Goal: Task Accomplishment & Management: Manage account settings

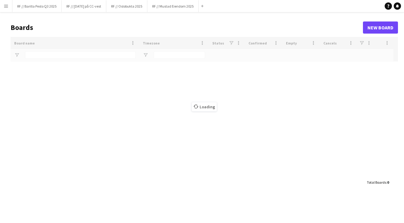
type input "********"
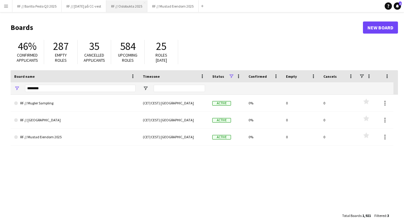
click at [116, 8] on button "RF // Oslobukta 2025 Close" at bounding box center [126, 6] width 41 height 12
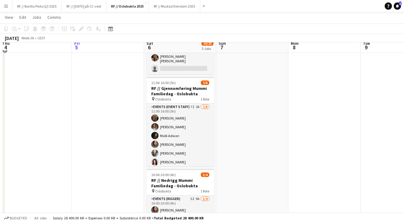
scroll to position [208, 0]
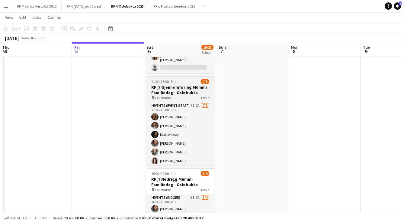
click at [204, 95] on span "1 Role" at bounding box center [204, 97] width 9 height 5
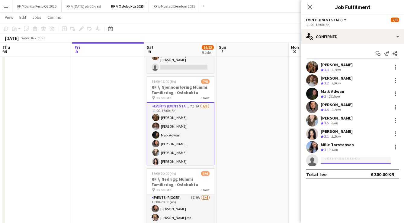
click at [341, 159] on input at bounding box center [356, 159] width 70 height 7
click at [345, 19] on button "Events (Event Staff)" at bounding box center [326, 20] width 41 height 5
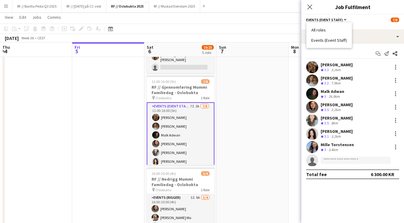
click at [345, 19] on button "Events (Event Staff)" at bounding box center [326, 20] width 41 height 5
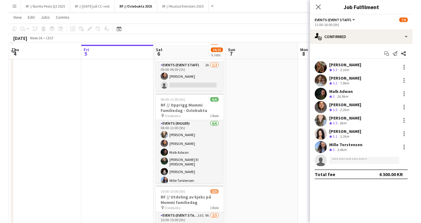
scroll to position [36, 0]
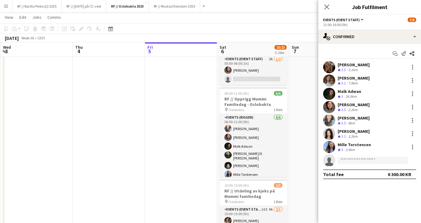
click at [300, 28] on app-toolbar "Copy Paste Paste Command V Paste with crew Command Shift V Paste linked Job [GE…" at bounding box center [210, 29] width 421 height 10
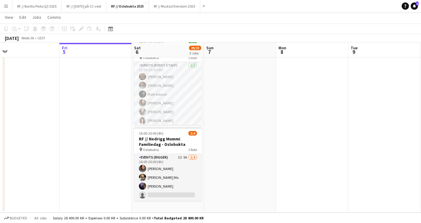
scroll to position [248, 0]
click at [274, 155] on app-date-cell at bounding box center [240, 15] width 72 height 393
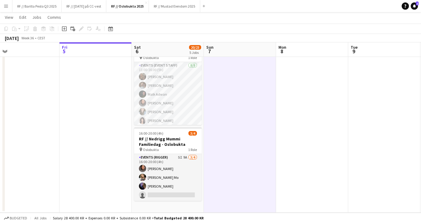
click at [303, 144] on app-date-cell at bounding box center [312, 15] width 72 height 393
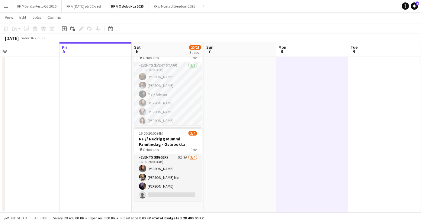
click at [257, 24] on app-toolbar "Copy Paste Paste Command V Paste with crew Command Shift V Paste linked Job [GE…" at bounding box center [210, 29] width 421 height 10
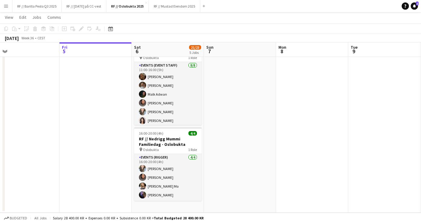
click at [328, 136] on app-date-cell at bounding box center [312, 15] width 72 height 393
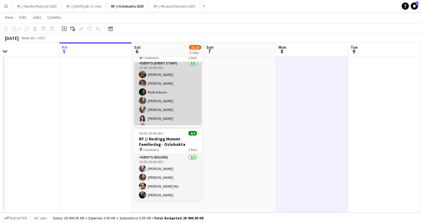
scroll to position [5, 0]
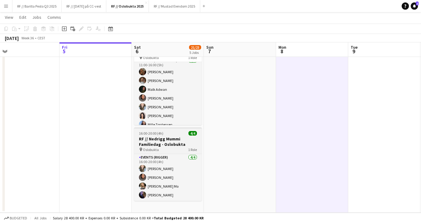
click at [192, 141] on h3 "RF // Nedrigg Mummi Familiedag - Oslobukta" at bounding box center [168, 141] width 68 height 11
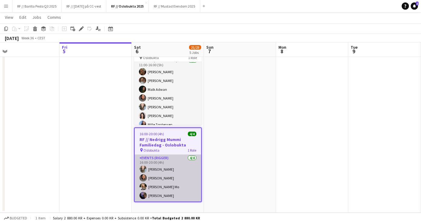
click at [175, 167] on app-card-role "Events (Rigger) [DATE] 16:00-20:00 (4h) [PERSON_NAME] [PERSON_NAME] [PERSON_NAM…" at bounding box center [168, 177] width 66 height 47
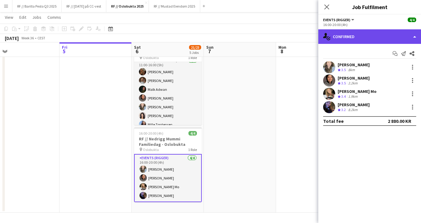
click at [359, 38] on div "single-neutral-actions-check-2 Confirmed" at bounding box center [369, 36] width 103 height 14
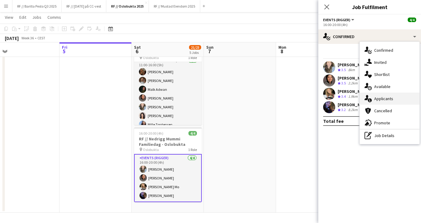
click at [392, 97] on span "Applicants" at bounding box center [383, 98] width 19 height 5
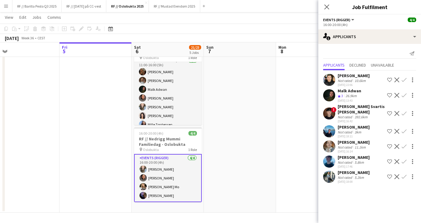
click at [330, 113] on app-user-avatar at bounding box center [329, 113] width 12 height 12
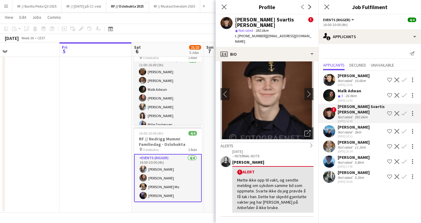
scroll to position [19, 0]
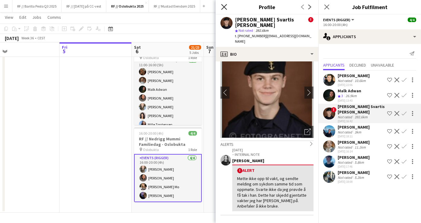
click at [221, 7] on icon "Close pop-in" at bounding box center [224, 7] width 6 height 6
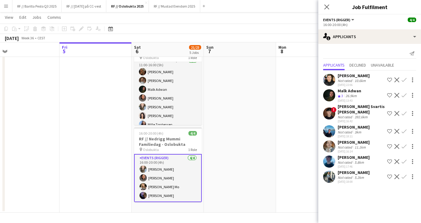
click at [397, 114] on app-icon "Decline" at bounding box center [396, 113] width 5 height 5
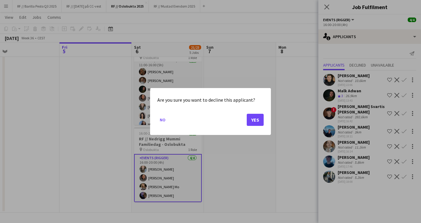
scroll to position [0, 0]
click at [166, 117] on button "No" at bounding box center [162, 120] width 11 height 10
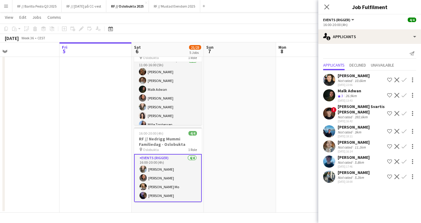
scroll to position [248, 0]
click at [271, 115] on app-date-cell at bounding box center [240, 15] width 72 height 393
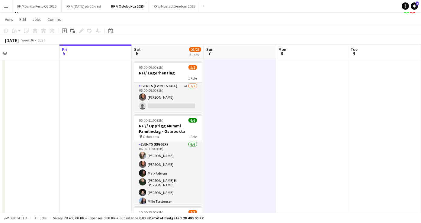
scroll to position [4, 0]
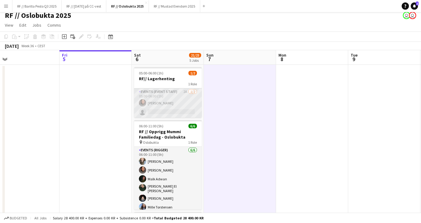
click at [168, 107] on app-card-role "Events (Event Staff) 2A [DATE] 05:00-06:00 (1h) [PERSON_NAME] single-neutral-ac…" at bounding box center [168, 102] width 68 height 29
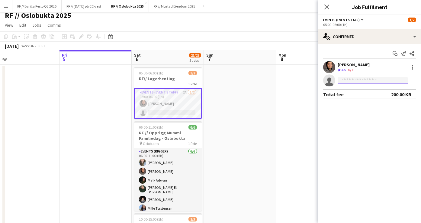
click at [357, 81] on input at bounding box center [373, 80] width 70 height 7
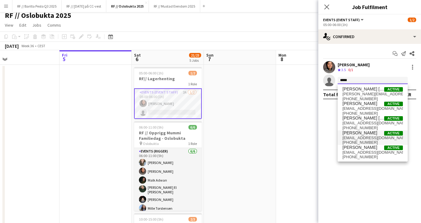
type input "*****"
click at [374, 133] on span "[PERSON_NAME] Active" at bounding box center [372, 132] width 60 height 5
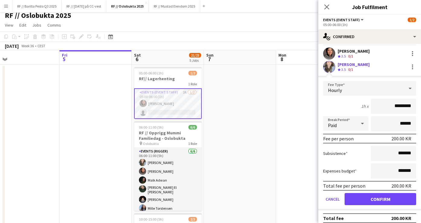
scroll to position [14, 0]
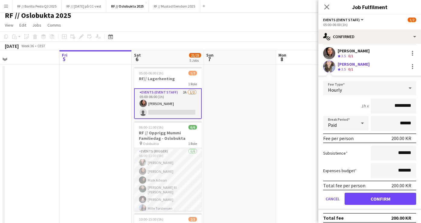
click at [392, 199] on button "Confirm" at bounding box center [381, 198] width 72 height 12
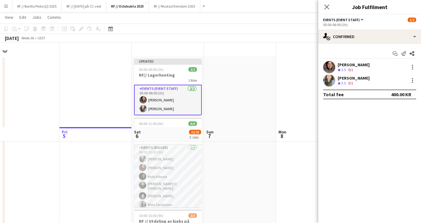
scroll to position [107, 0]
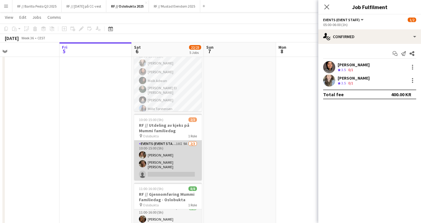
click at [187, 157] on app-card-role "Events (Event Staff) 10I 9A [DATE] 10:00-15:00 (5h) [PERSON_NAME] [PERSON_NAME]…" at bounding box center [168, 160] width 68 height 40
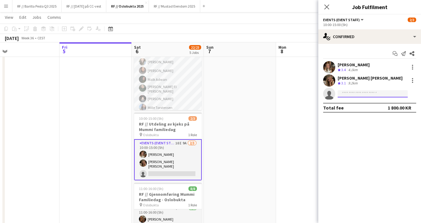
click at [374, 97] on input at bounding box center [373, 93] width 70 height 7
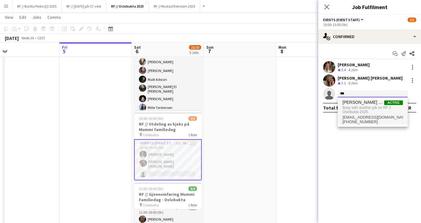
type input "***"
click at [389, 117] on span "[EMAIL_ADDRESS][DOMAIN_NAME]" at bounding box center [372, 117] width 60 height 5
type input "***"
click at [389, 119] on span "[PHONE_NUMBER]" at bounding box center [372, 121] width 60 height 5
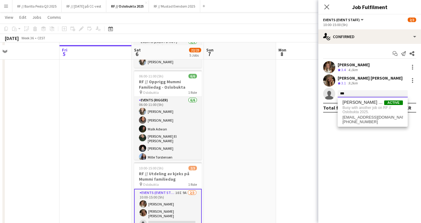
scroll to position [57, 0]
type input "***"
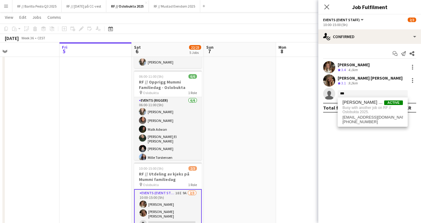
click at [224, 164] on app-date-cell at bounding box center [240, 209] width 72 height 398
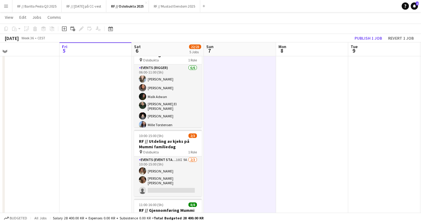
scroll to position [91, 0]
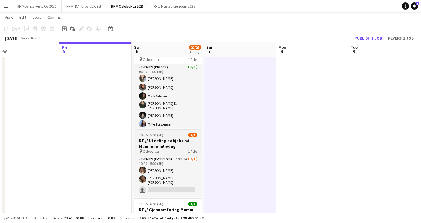
click at [174, 140] on h3 "RF // Utdeling av kjeks på Mummi familiedag" at bounding box center [168, 143] width 68 height 11
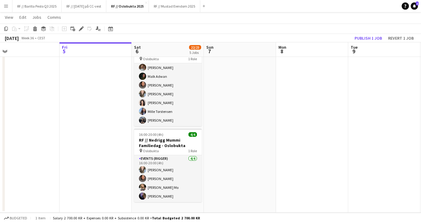
scroll to position [253, 0]
click at [160, 204] on app-date-cell "Updated 05:00-06:00 (1h) 2/2 RF// Lagerhenting 1 Role Events (Event Staff) [DAT…" at bounding box center [168, 14] width 72 height 398
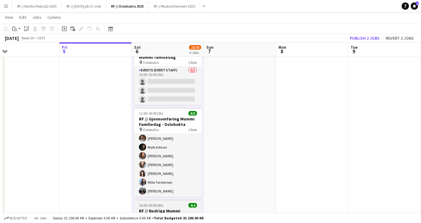
click at [169, 204] on div "16:00-20:00 (4h) 4/4" at bounding box center [168, 205] width 68 height 5
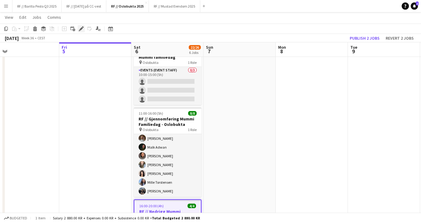
click at [84, 28] on div "Edit" at bounding box center [81, 28] width 7 height 7
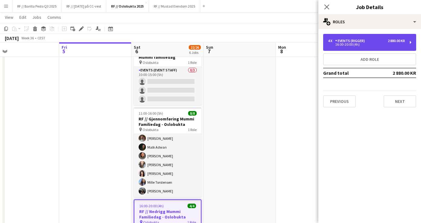
click at [350, 43] on div "Events (Rigger)" at bounding box center [351, 41] width 32 height 4
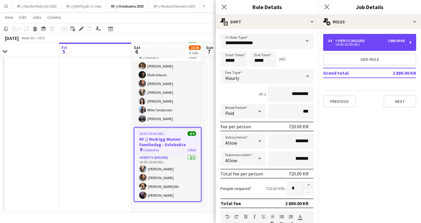
scroll to position [325, 0]
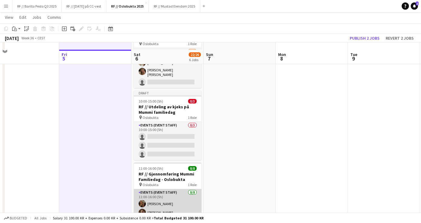
scroll to position [196, 0]
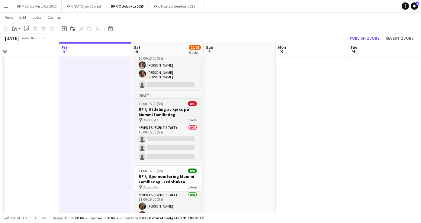
click at [158, 117] on span "Oslobukta" at bounding box center [151, 119] width 16 height 5
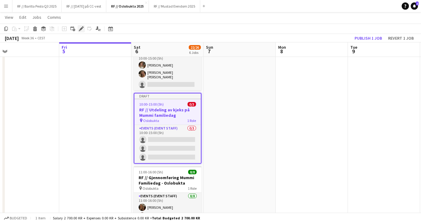
click at [83, 27] on icon "Edit" at bounding box center [81, 28] width 5 height 5
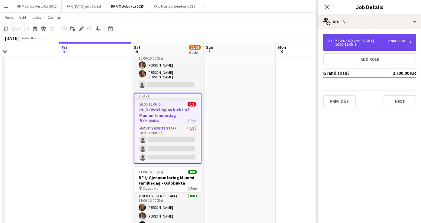
click at [372, 47] on div "3 x Events (Event Staff) 2 700.00 KR 10:00-15:00 (5h)" at bounding box center [369, 42] width 93 height 17
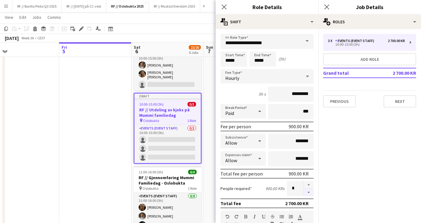
click at [307, 193] on button "button" at bounding box center [309, 192] width 10 height 8
type input "*"
click at [229, 64] on input "*****" at bounding box center [233, 58] width 27 height 15
click at [228, 62] on input "*****" at bounding box center [233, 58] width 27 height 15
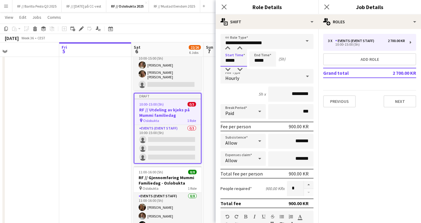
type input "*****"
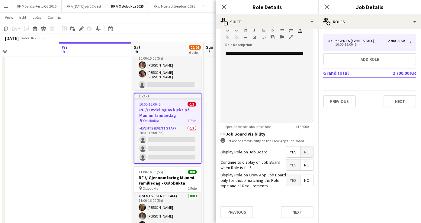
scroll to position [186, 0]
click at [290, 208] on button "Next" at bounding box center [297, 212] width 33 height 12
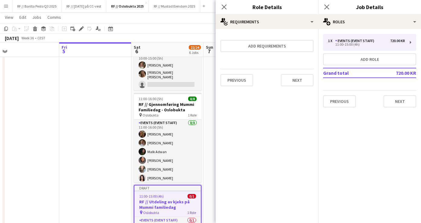
click at [80, 114] on app-date-cell at bounding box center [95, 98] width 72 height 452
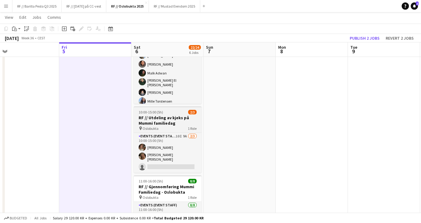
scroll to position [0, 230]
click at [171, 117] on h3 "RF // Utdeling av kjeks på Mummi familiedag" at bounding box center [167, 120] width 68 height 11
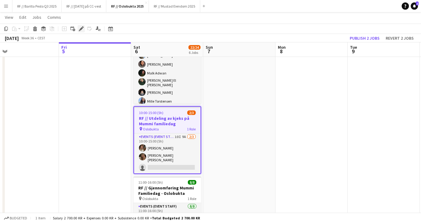
click at [81, 26] on icon "Edit" at bounding box center [81, 28] width 5 height 5
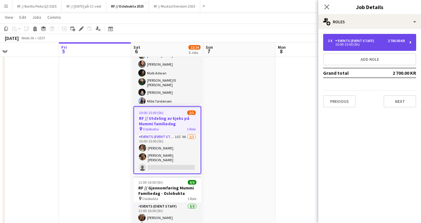
click at [328, 43] on div "3 x Events (Event Staff) 2 700.00 KR 10:00-15:00 (5h)" at bounding box center [369, 42] width 93 height 17
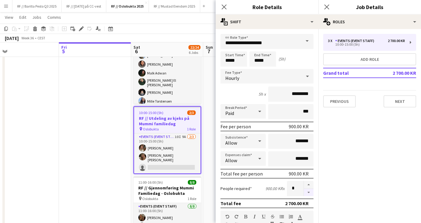
click at [310, 192] on button "button" at bounding box center [309, 192] width 10 height 8
type input "*"
click at [99, 154] on app-date-cell at bounding box center [95, 180] width 72 height 452
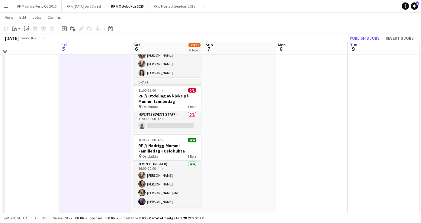
scroll to position [294, 0]
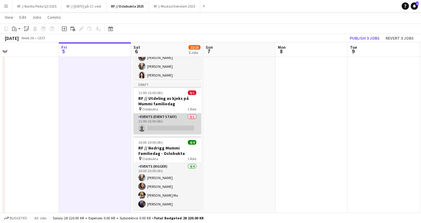
click at [176, 123] on app-card-role "Events (Event Staff) 0/1 11:00-15:00 (4h) single-neutral-actions" at bounding box center [167, 123] width 68 height 21
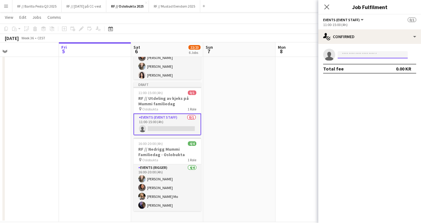
click at [354, 58] on input at bounding box center [373, 54] width 70 height 7
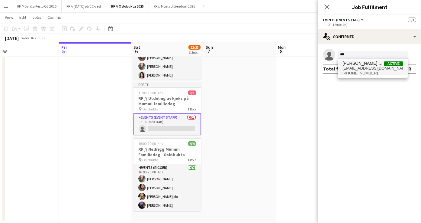
type input "***"
click at [367, 65] on span "[PERSON_NAME] El [PERSON_NAME]" at bounding box center [363, 63] width 42 height 5
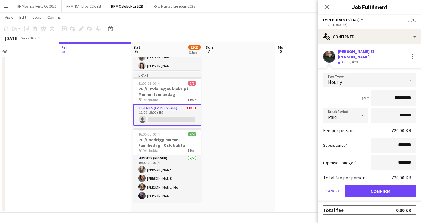
scroll to position [304, 0]
click at [365, 188] on button "Confirm" at bounding box center [381, 190] width 72 height 12
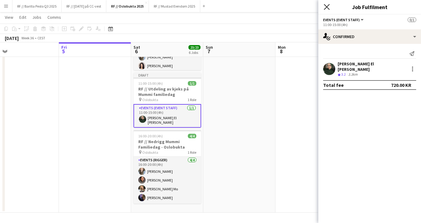
click at [325, 7] on icon "Close pop-in" at bounding box center [327, 7] width 6 height 6
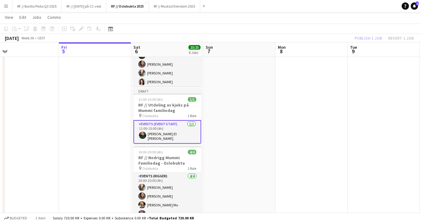
scroll to position [0, 228]
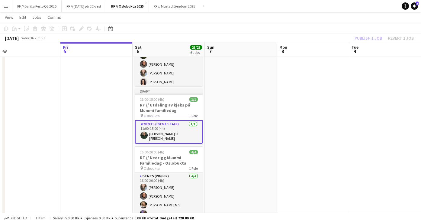
click at [249, 154] on app-date-cell at bounding box center [241, 4] width 72 height 448
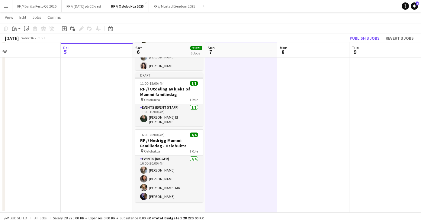
scroll to position [304, 0]
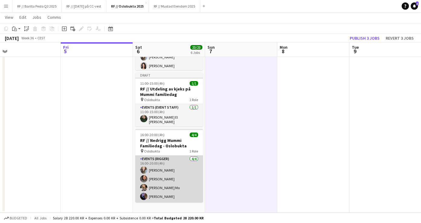
click at [167, 194] on app-card-role "Events (Rigger) [DATE] 16:00-20:00 (4h) [PERSON_NAME] [PERSON_NAME] [PERSON_NAM…" at bounding box center [169, 178] width 68 height 47
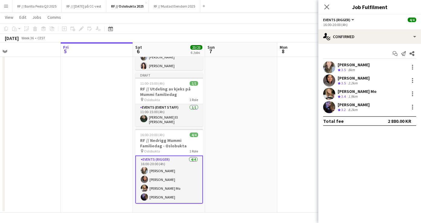
click at [369, 108] on div "Crew rating 3.2 8.2km" at bounding box center [354, 109] width 32 height 5
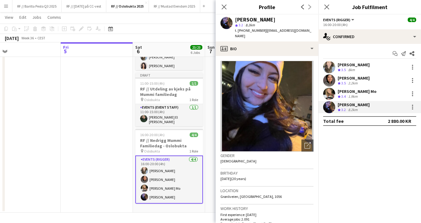
drag, startPoint x: 258, startPoint y: 30, endPoint x: 244, endPoint y: 30, distance: 14.5
click at [244, 30] on div "t. [PHONE_NUMBER] | [EMAIL_ADDRESS][DOMAIN_NAME]" at bounding box center [274, 33] width 79 height 11
copy span "40340567"
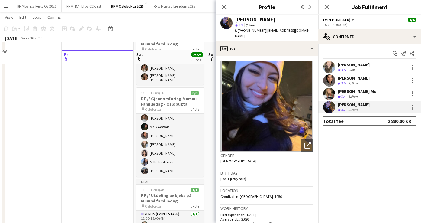
scroll to position [207, 0]
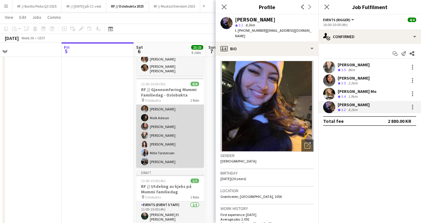
click at [173, 160] on app-card-role "Events (Event Staff) [DATE] 11:00-16:00 (5h) [PERSON_NAME] [PERSON_NAME] [PERSO…" at bounding box center [170, 126] width 68 height 82
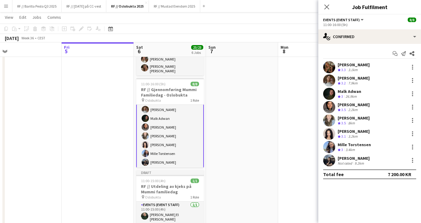
click at [171, 160] on app-card-role "Events (Event Staff) [DATE] 11:00-16:00 (5h) [PERSON_NAME] [PERSON_NAME] [PERSO…" at bounding box center [170, 126] width 68 height 83
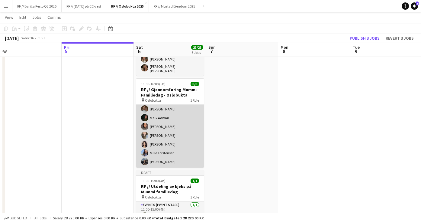
click at [174, 160] on app-card-role "Events (Event Staff) [DATE] 11:00-16:00 (5h) [PERSON_NAME] [PERSON_NAME] [PERSO…" at bounding box center [170, 126] width 68 height 82
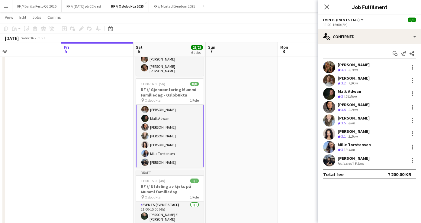
click at [355, 161] on div "9.2km" at bounding box center [359, 163] width 12 height 5
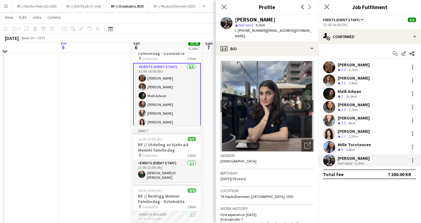
scroll to position [251, 0]
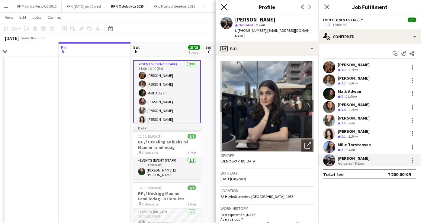
click at [225, 8] on icon "Close pop-in" at bounding box center [224, 7] width 6 height 6
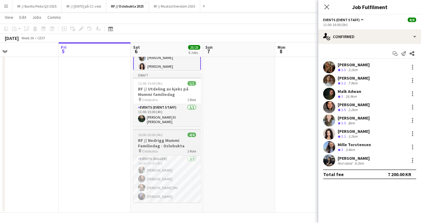
scroll to position [304, 0]
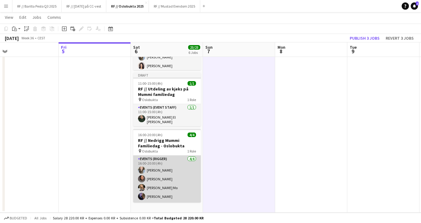
click at [170, 175] on app-card-role "Events (Rigger) [DATE] 16:00-20:00 (4h) [PERSON_NAME] [PERSON_NAME] [PERSON_NAM…" at bounding box center [167, 178] width 68 height 47
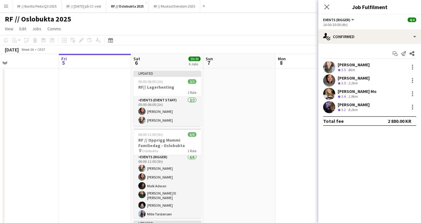
scroll to position [0, 0]
click at [252, 32] on app-page-menu "View Day view expanded Day view collapsed Month view Date picker Jump to [DATE]…" at bounding box center [210, 29] width 421 height 11
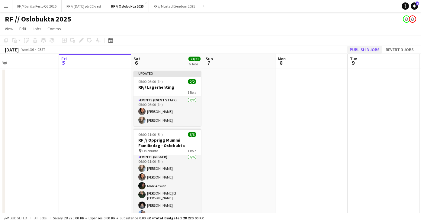
click at [365, 52] on button "Publish 3 jobs" at bounding box center [364, 50] width 35 height 8
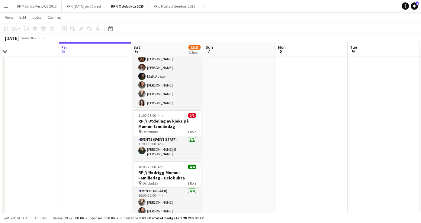
scroll to position [257, 0]
click at [194, 119] on h3 "RF // Utdeling av kjeks på Mummi familiedag" at bounding box center [167, 123] width 68 height 11
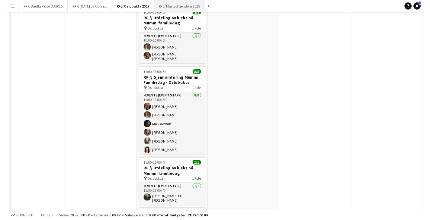
scroll to position [0, 0]
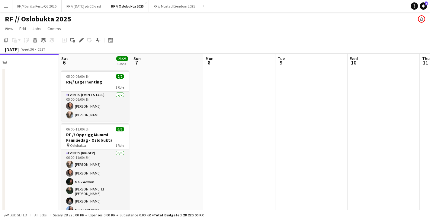
click at [8, 5] on app-icon "Menu" at bounding box center [6, 6] width 5 height 5
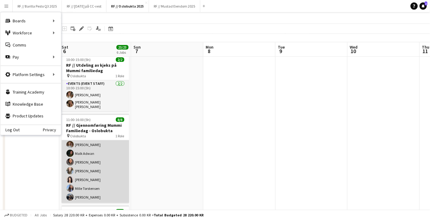
scroll to position [19, 0]
click at [101, 195] on app-card-role "Events (Event Staff) [DATE] 11:00-16:00 (5h) [PERSON_NAME] [PERSON_NAME] [PERSO…" at bounding box center [95, 162] width 68 height 82
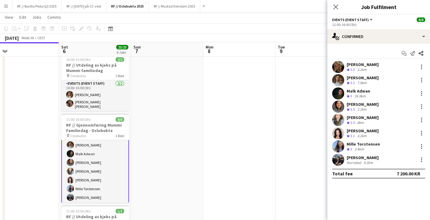
click at [372, 161] on div "9.2km" at bounding box center [368, 163] width 12 height 5
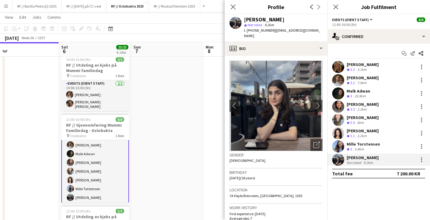
drag, startPoint x: 287, startPoint y: 20, endPoint x: 258, endPoint y: 20, distance: 28.1
click at [258, 20] on div "[PERSON_NAME]" at bounding box center [283, 19] width 79 height 5
click at [259, 20] on div "[PERSON_NAME]" at bounding box center [264, 19] width 40 height 5
drag, startPoint x: 258, startPoint y: 19, endPoint x: 297, endPoint y: 19, distance: 38.6
click at [297, 19] on div "[PERSON_NAME]" at bounding box center [283, 19] width 79 height 5
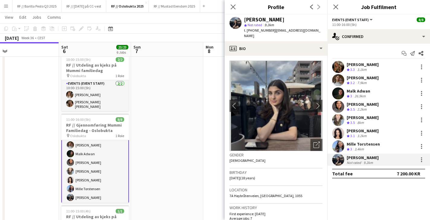
copy div "[PERSON_NAME]"
drag, startPoint x: 266, startPoint y: 31, endPoint x: 252, endPoint y: 31, distance: 14.2
click at [252, 31] on span "t. [PHONE_NUMBER]" at bounding box center [259, 30] width 31 height 5
copy span "40089266"
drag, startPoint x: 313, startPoint y: 31, endPoint x: 269, endPoint y: 30, distance: 43.5
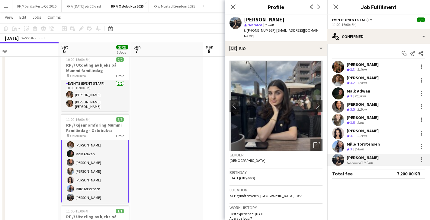
click at [269, 30] on div "[PERSON_NAME] star Not rated 9.2km t. [PHONE_NUMBER] | [EMAIL_ADDRESS][DOMAIN_N…" at bounding box center [276, 27] width 103 height 27
copy span "[EMAIL_ADDRESS][DOMAIN_NAME]"
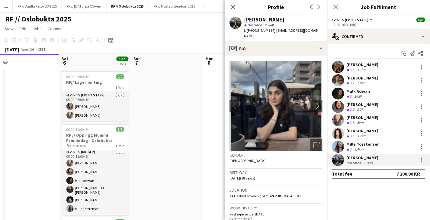
scroll to position [0, 0]
click at [235, 7] on icon "Close pop-in" at bounding box center [233, 7] width 6 height 6
